Goal: Transaction & Acquisition: Book appointment/travel/reservation

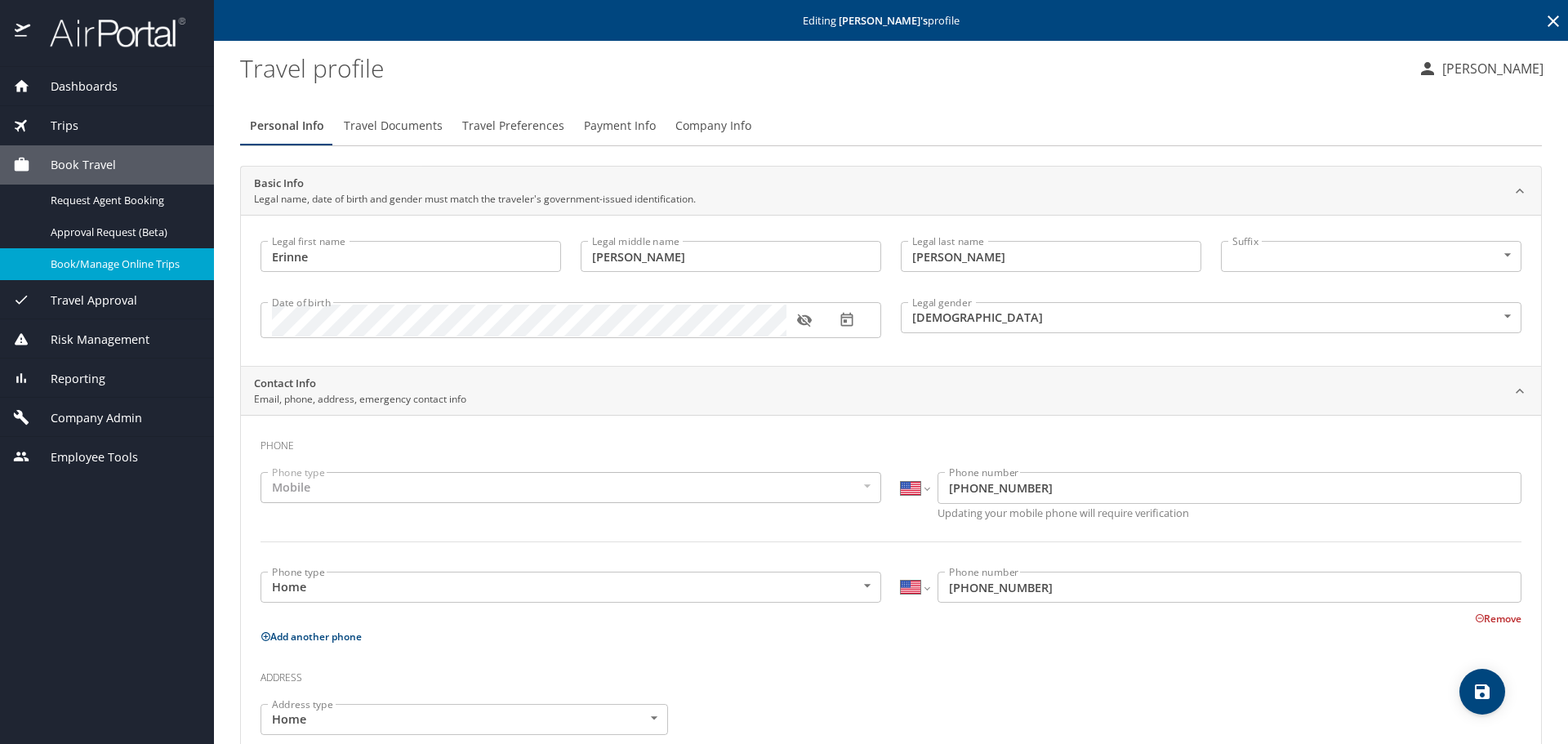
select select "US"
click at [175, 263] on span "Book/Manage Online Trips" at bounding box center [122, 264] width 144 height 15
